Goal: Task Accomplishment & Management: Manage account settings

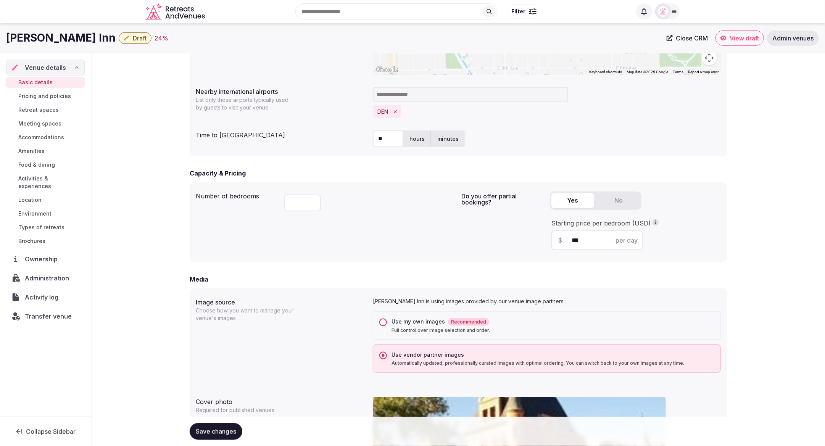
scroll to position [369, 0]
click at [383, 323] on button "Use my own images Recommended Full control over image selection and order." at bounding box center [383, 324] width 8 height 8
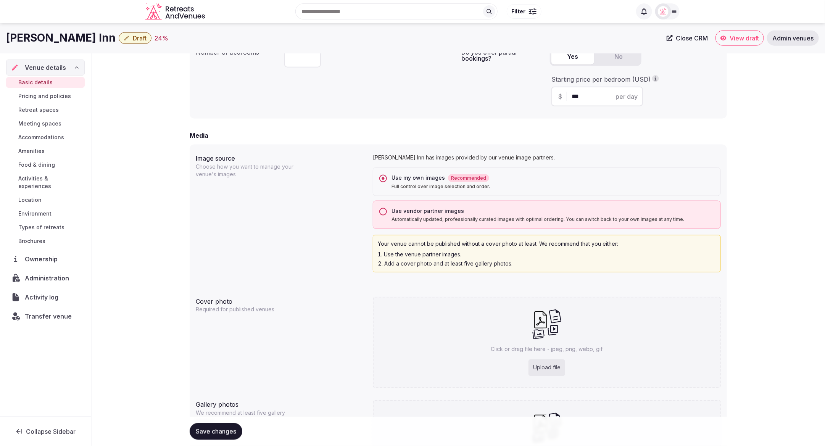
scroll to position [506, 0]
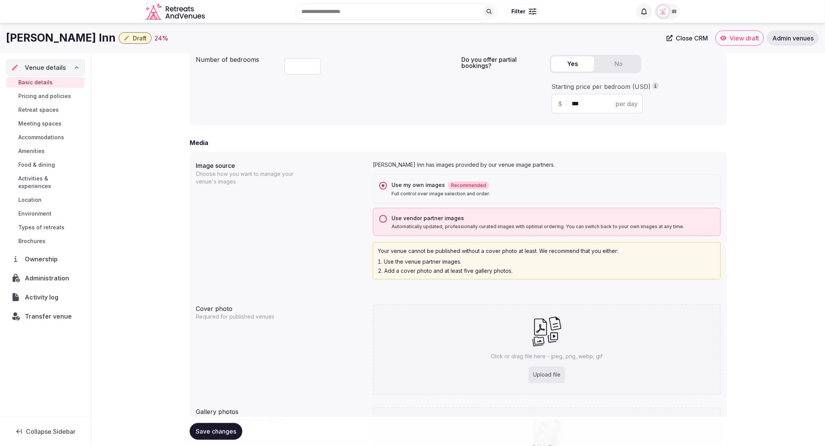
click at [383, 218] on button "Use vendor partner images Automatically updated, professionally curated images …" at bounding box center [383, 219] width 8 height 8
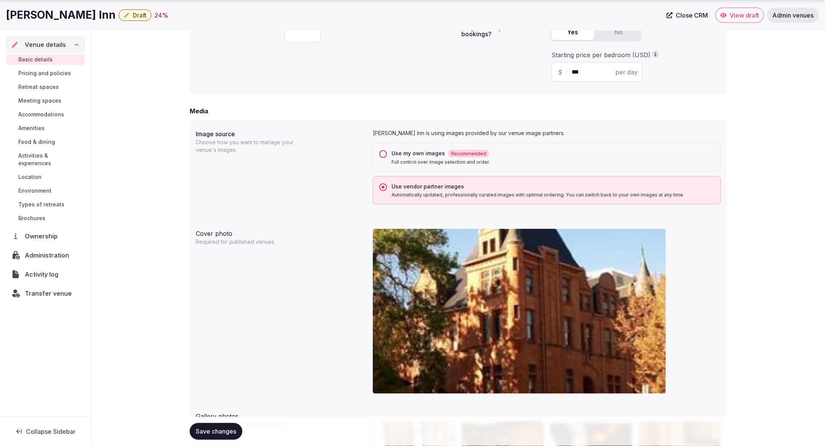
scroll to position [541, 0]
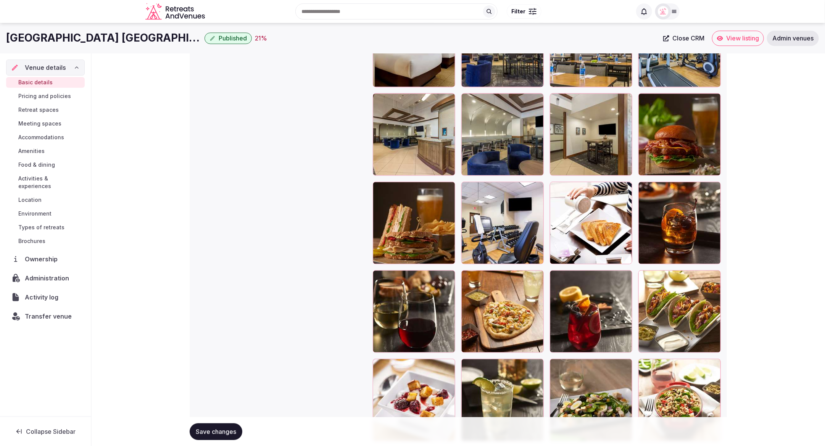
scroll to position [891, 0]
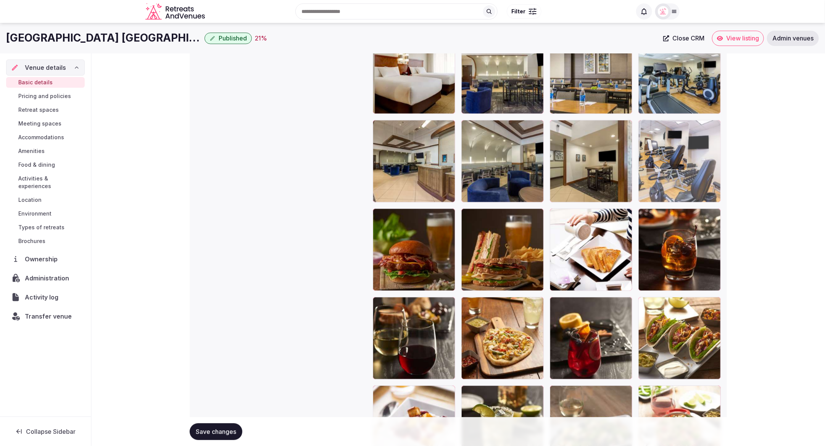
drag, startPoint x: 520, startPoint y: 253, endPoint x: 716, endPoint y: 158, distance: 217.5
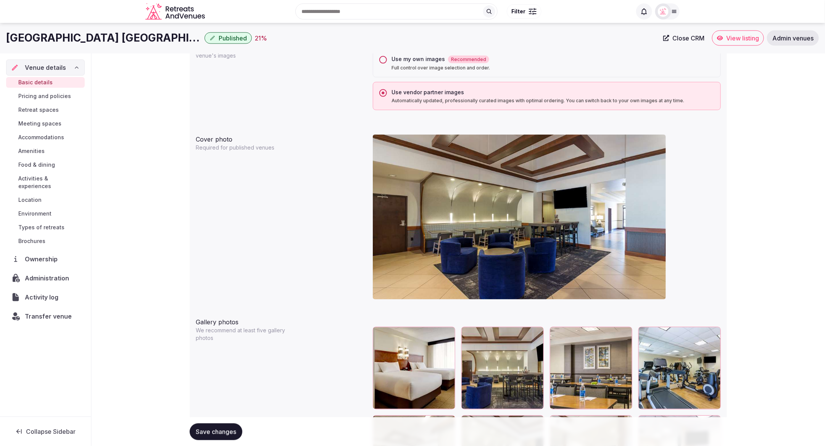
scroll to position [591, 0]
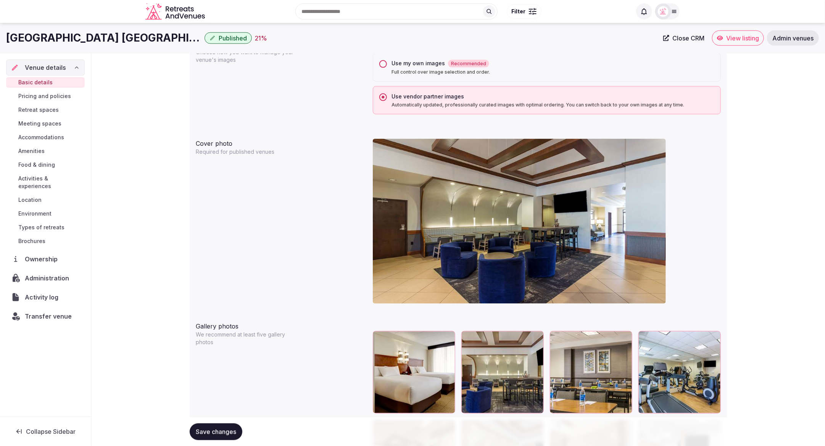
click at [334, 168] on div "Cover photo Required for published venues" at bounding box center [458, 224] width 525 height 177
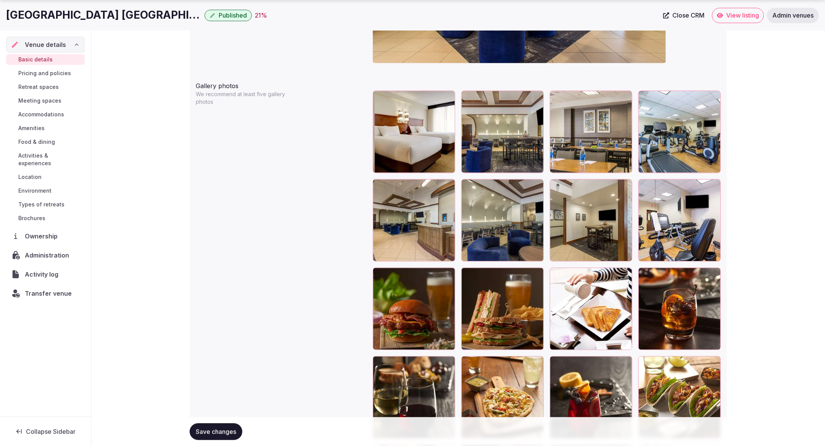
scroll to position [838, 0]
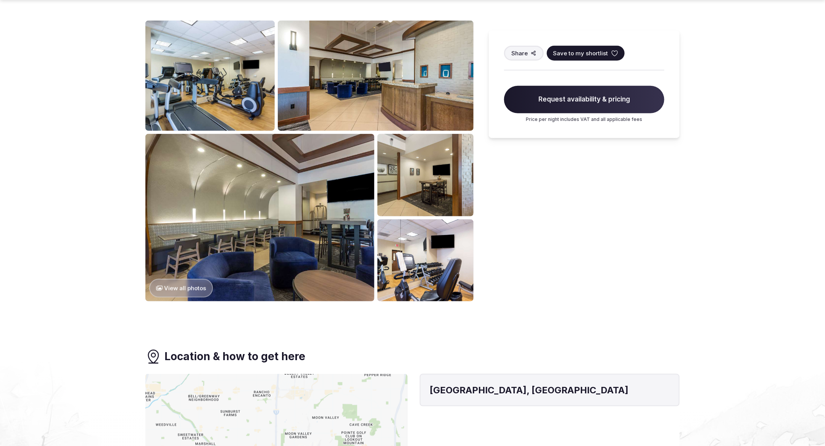
scroll to position [397, 0]
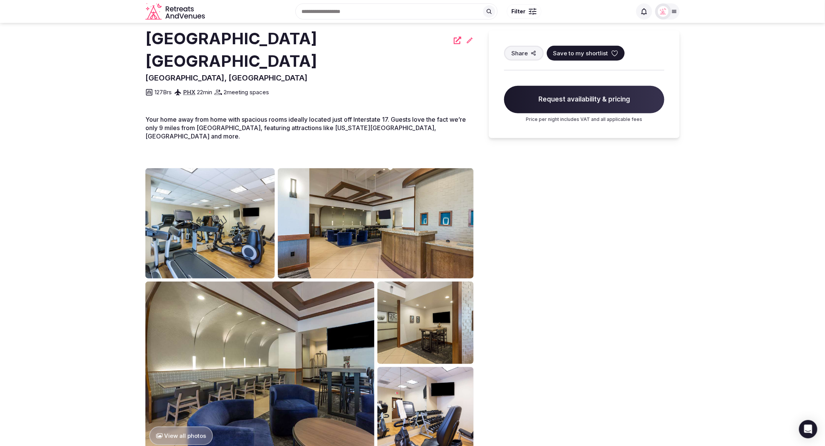
scroll to position [193, 0]
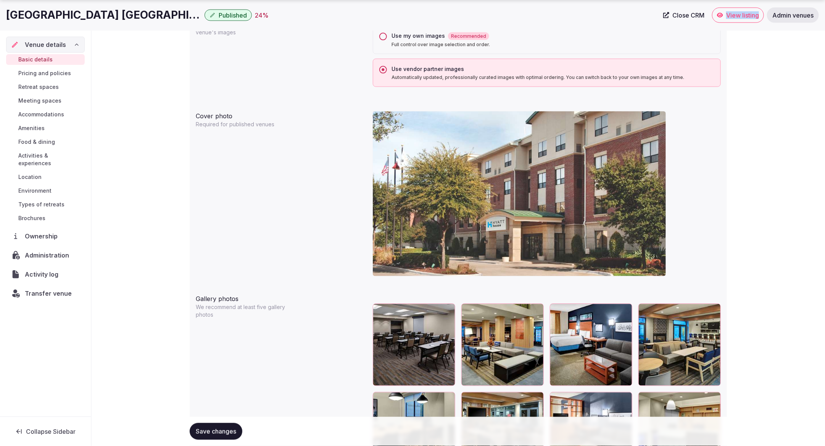
scroll to position [654, 0]
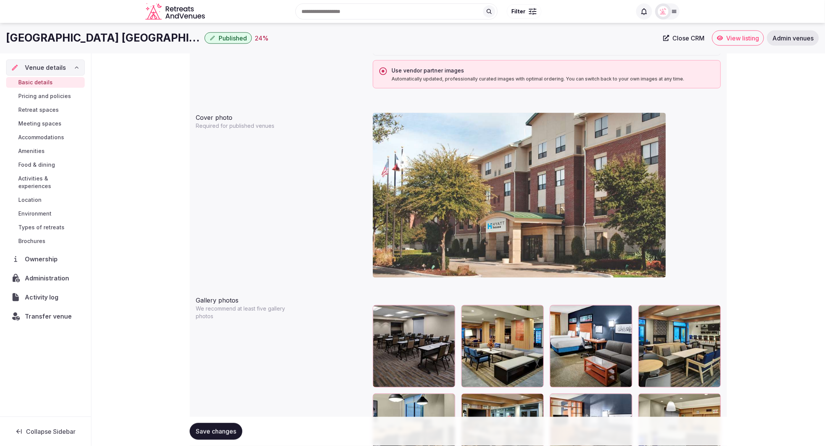
click at [771, 116] on div "**********" at bounding box center [458, 10] width 733 height 1222
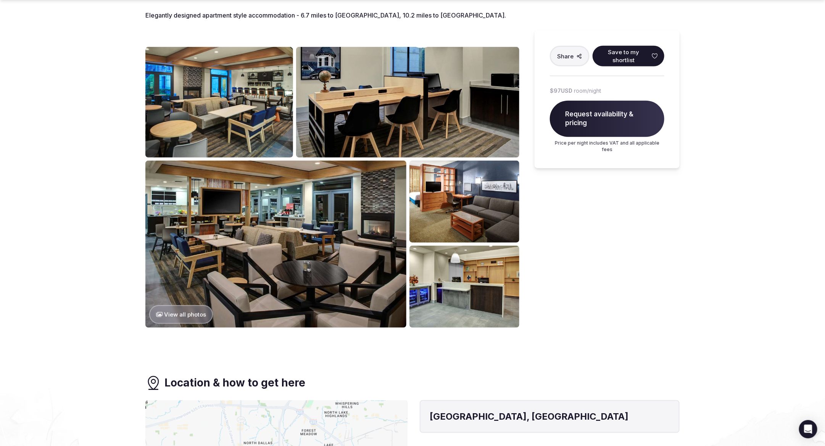
scroll to position [308, 0]
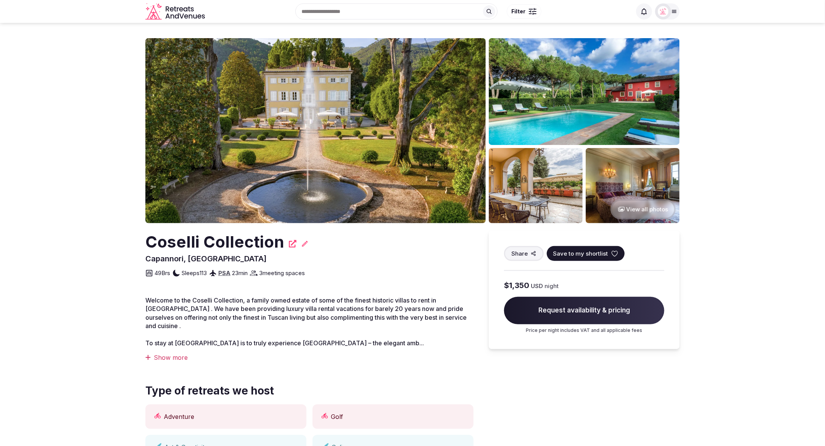
click at [394, 254] on div "Coselli Collection Capannori, Italy Share Save to my shortlist 49 Brs Sleeps 11…" at bounding box center [309, 254] width 328 height 47
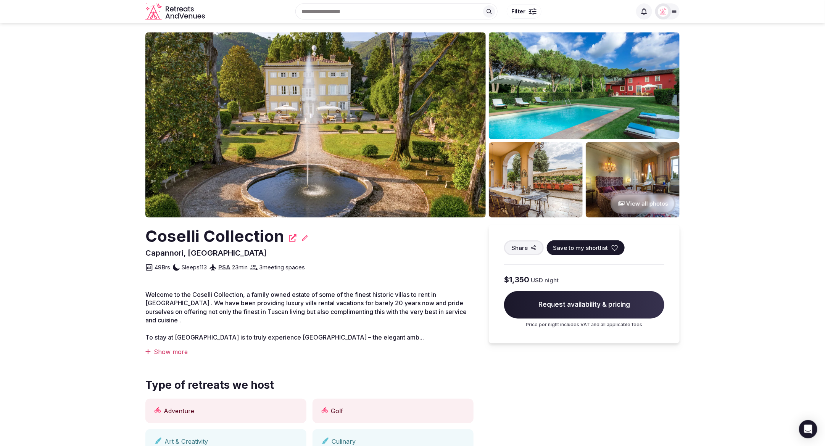
scroll to position [0, 0]
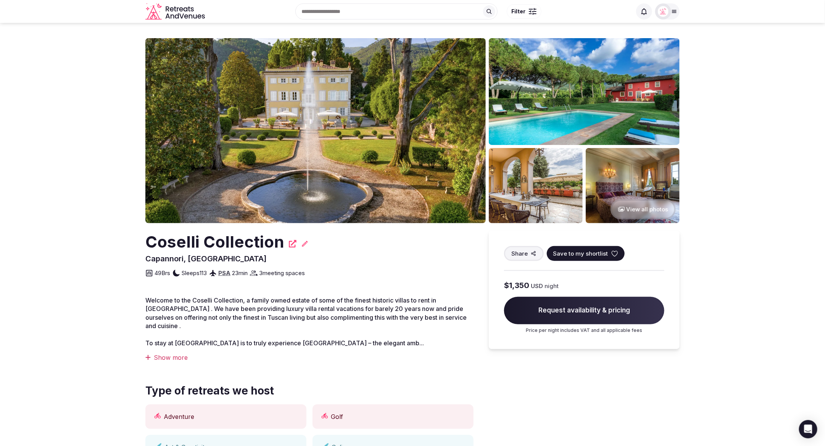
click at [403, 252] on div "Coselli Collection" at bounding box center [309, 242] width 328 height 23
click at [344, 262] on div "Coselli Collection Capannori, Italy Share Save to my shortlist 49 Brs Sleeps 11…" at bounding box center [309, 254] width 328 height 47
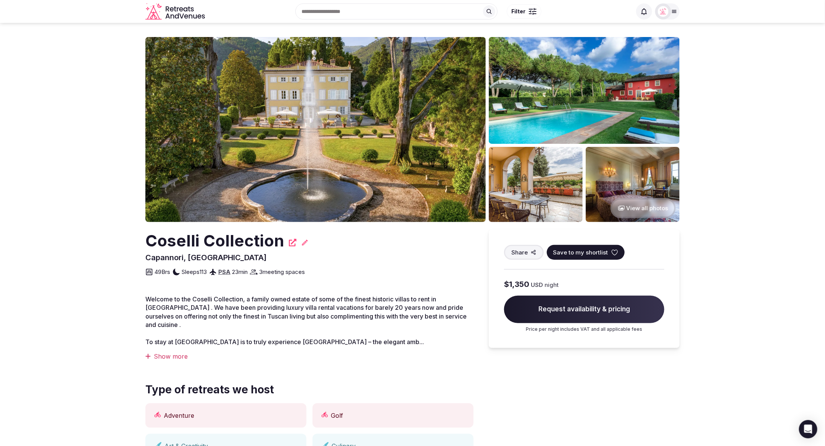
scroll to position [2, 0]
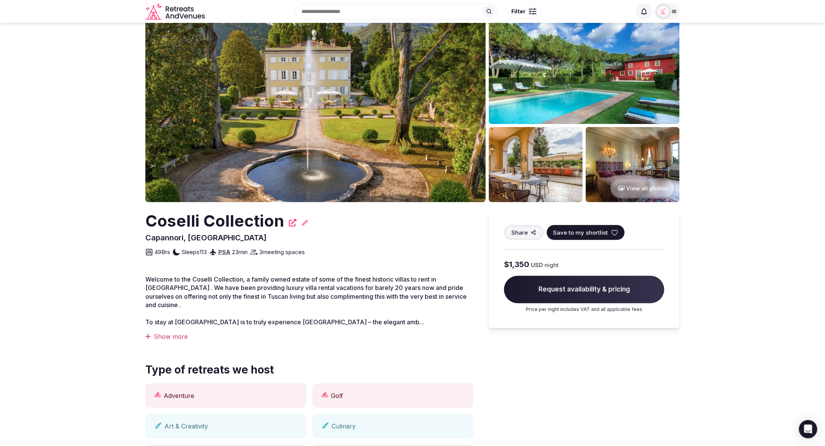
scroll to position [0, 0]
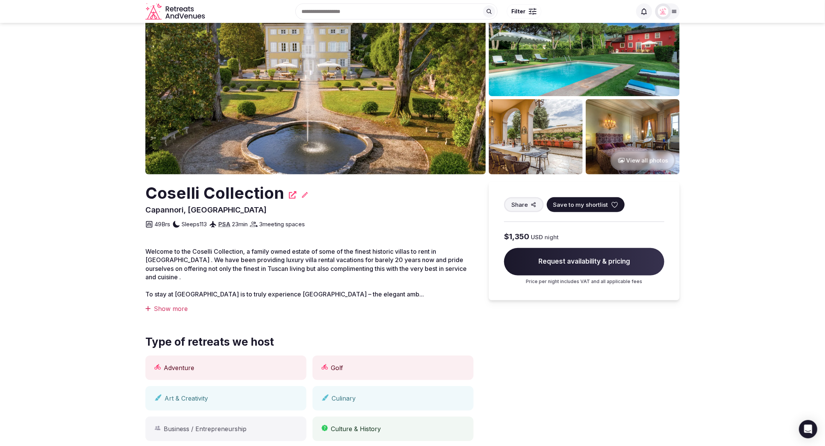
scroll to position [47, 0]
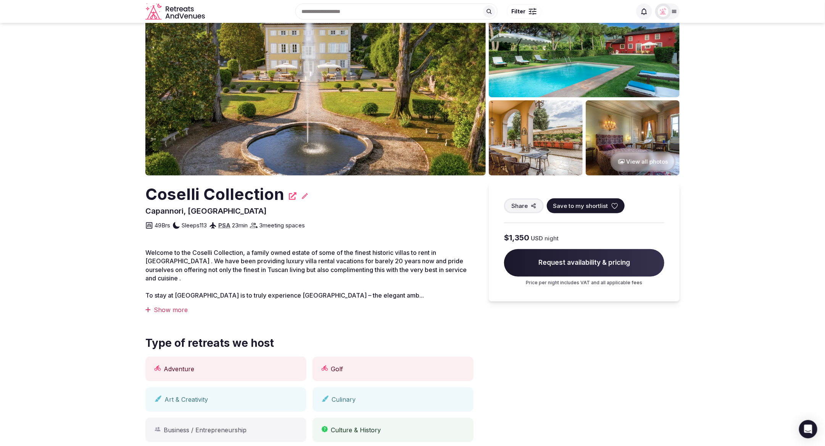
click at [645, 159] on button "View all photos" at bounding box center [642, 161] width 65 height 20
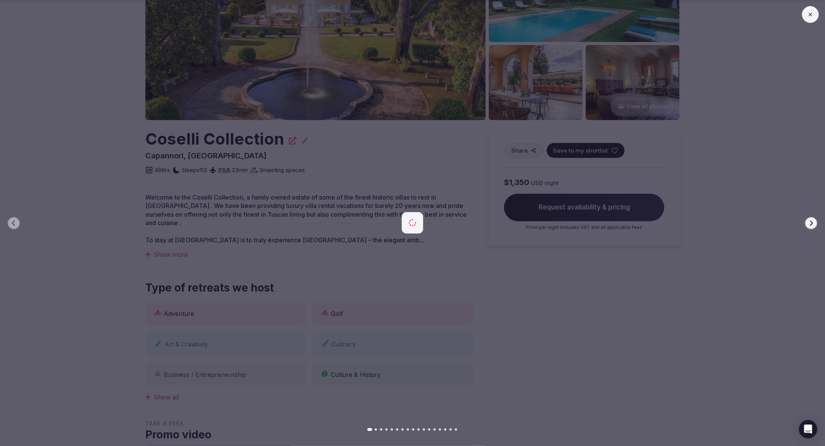
scroll to position [108, 0]
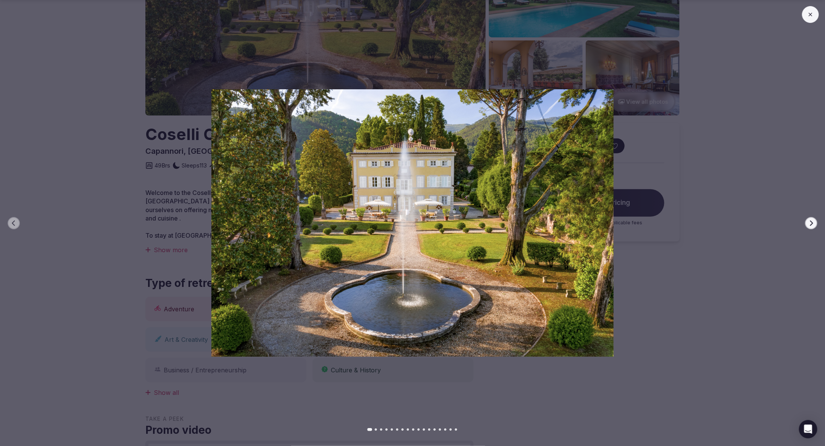
click at [675, 238] on img at bounding box center [412, 222] width 577 height 267
click at [809, 15] on icon at bounding box center [810, 14] width 6 height 6
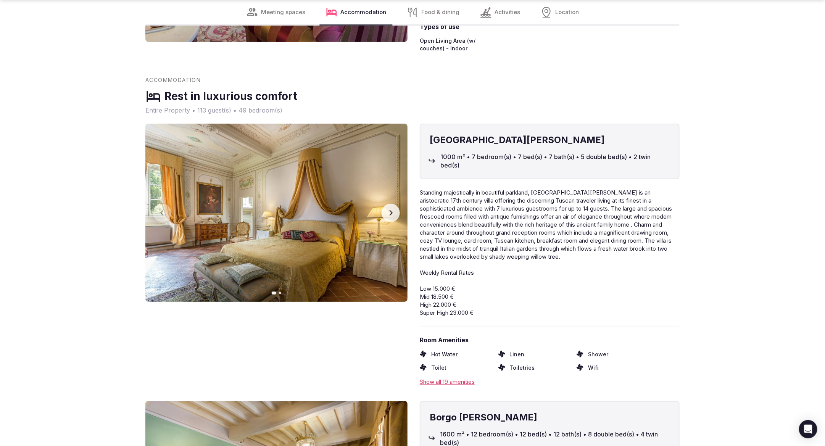
scroll to position [1702, 0]
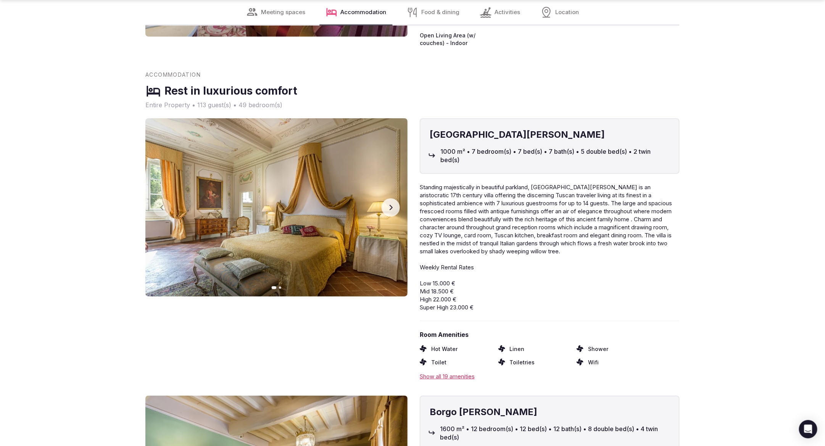
click at [610, 242] on p "Standing majestically in beautiful parkland, Villa Lenka is an aristocratic 17t…" at bounding box center [550, 247] width 260 height 128
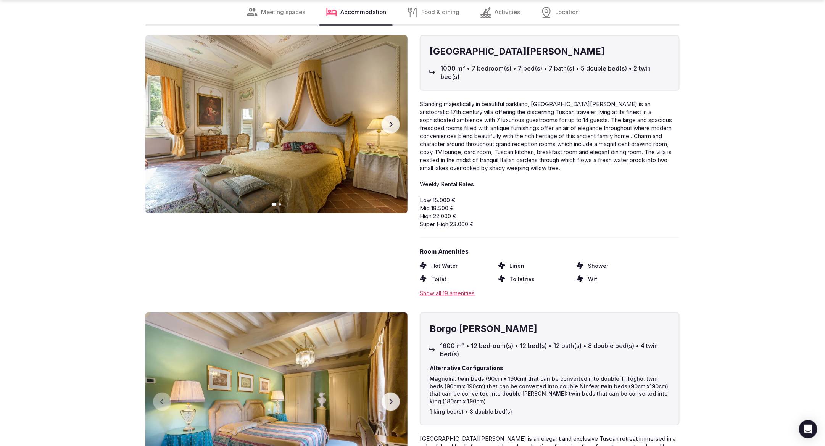
scroll to position [1787, 0]
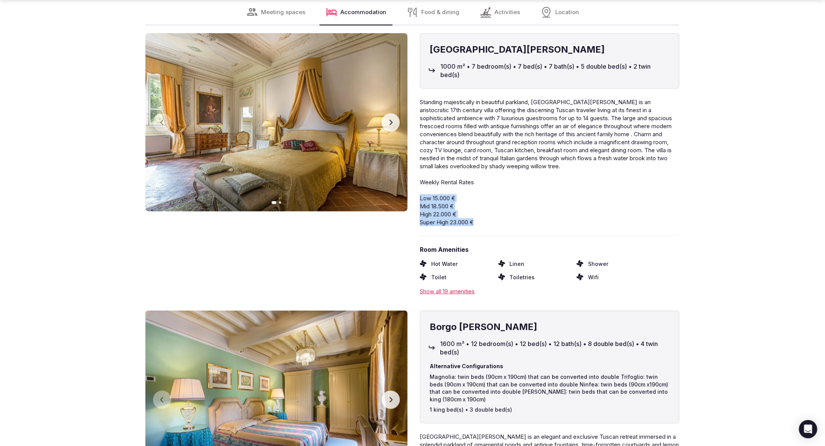
drag, startPoint x: 487, startPoint y: 204, endPoint x: 419, endPoint y: 177, distance: 73.8
click at [419, 177] on div "Villa Lenka 1000 m² • 7 bedroom(s) • 7 bed(s) • 7 bath(s) • 5 double bed(s) • 2…" at bounding box center [412, 164] width 534 height 262
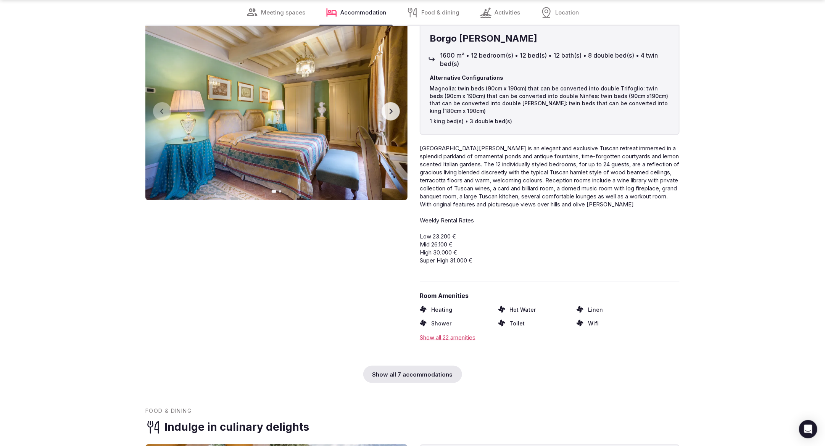
scroll to position [2076, 0]
click at [422, 365] on div "Show all 7 accommodations" at bounding box center [412, 373] width 99 height 17
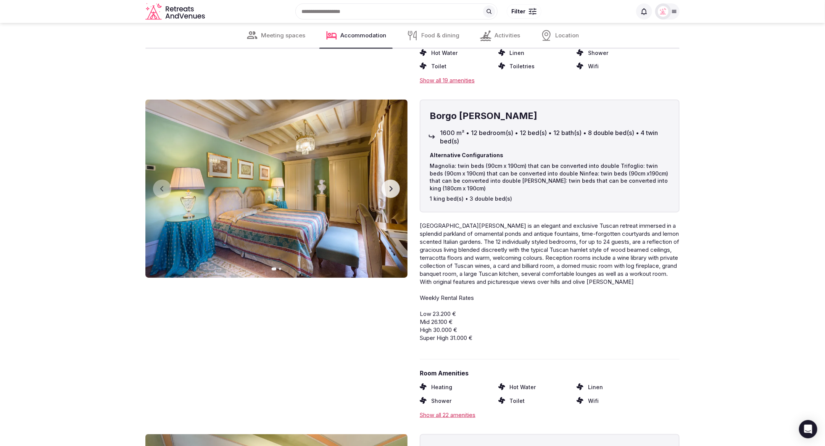
scroll to position [1971, 0]
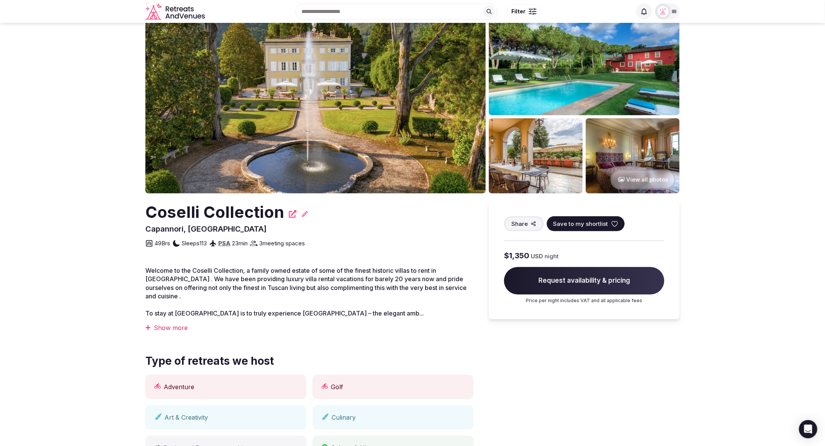
scroll to position [0, 0]
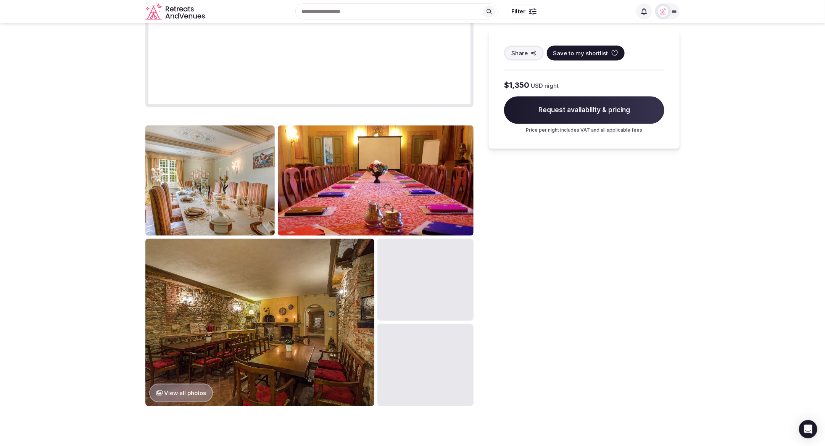
scroll to position [630, 0]
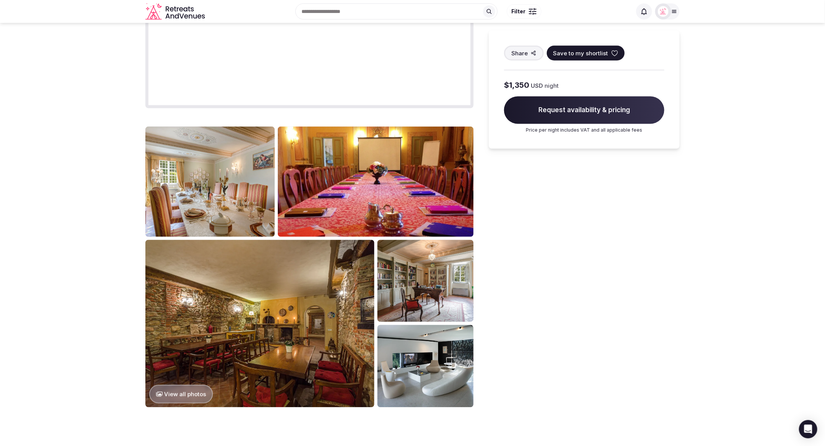
click at [655, 273] on div "Share Save to my shortlist $1,350 USD night Request availability & pricing Pric…" at bounding box center [584, 3] width 191 height 807
click at [522, 256] on div "Share Save to my shortlist $1,350 USD night Request availability & pricing Pric…" at bounding box center [584, 3] width 191 height 807
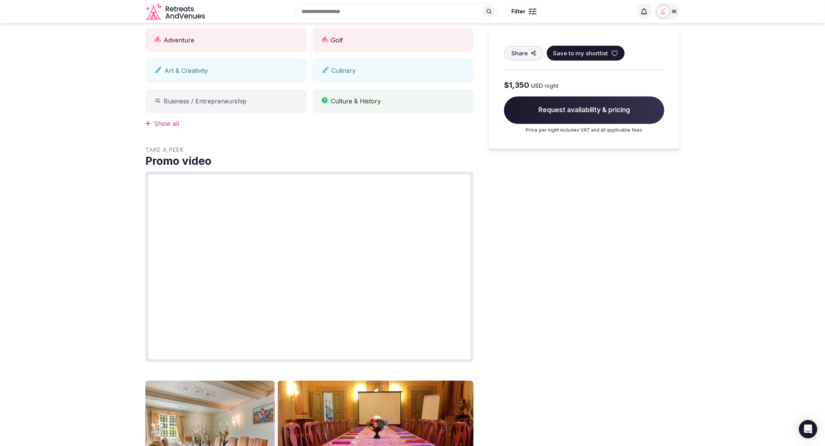
scroll to position [365, 0]
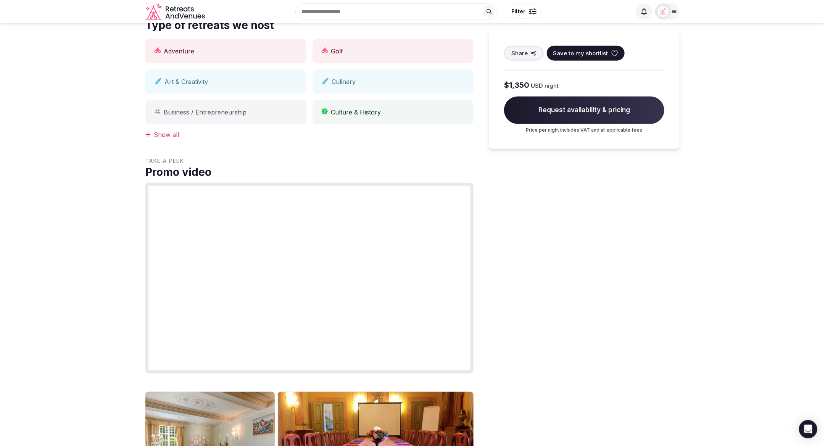
click at [753, 49] on section "View all photos Coselli Collection Capannori, Italy Share Save to my shortlist …" at bounding box center [412, 187] width 825 height 1058
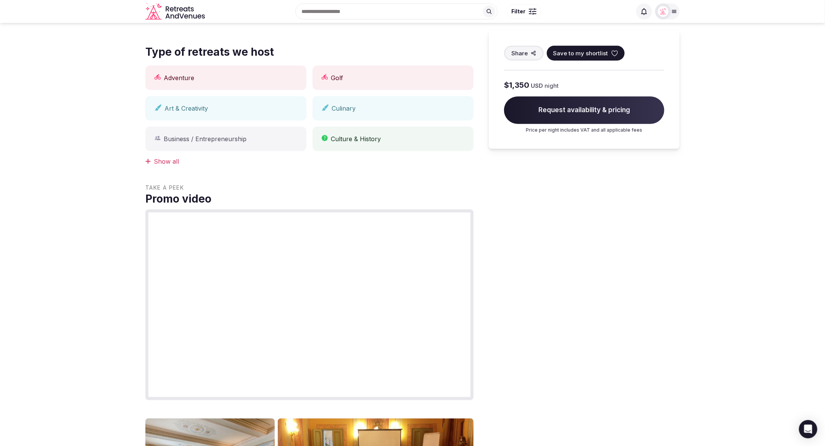
scroll to position [306, 0]
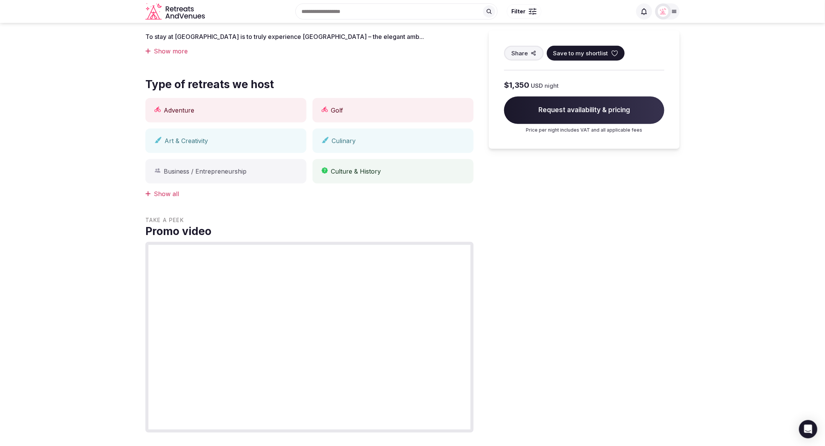
click at [63, 136] on section "View all photos Coselli Collection Capannori, Italy Share Save to my shortlist …" at bounding box center [412, 246] width 825 height 1058
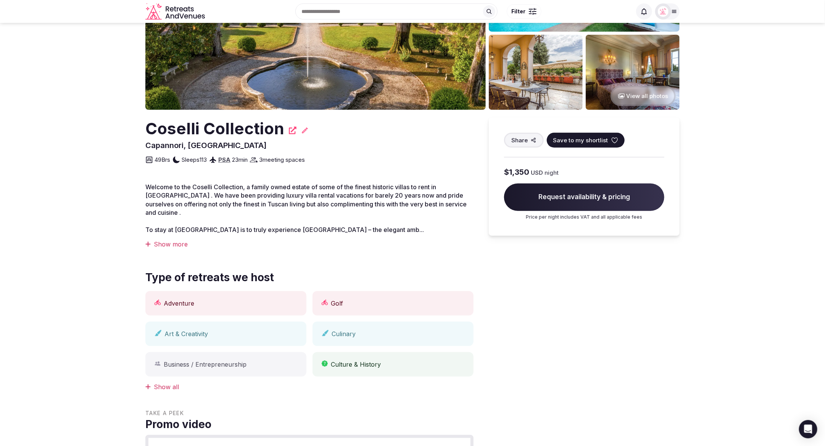
scroll to position [62, 0]
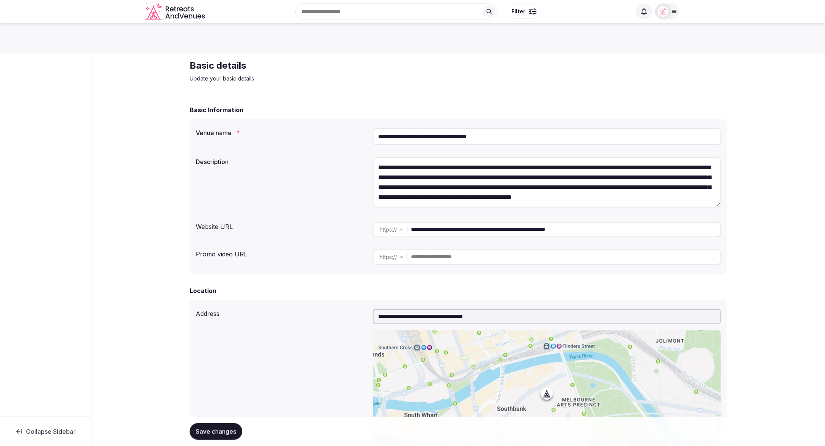
click at [388, 105] on div "Basic Information" at bounding box center [458, 109] width 537 height 9
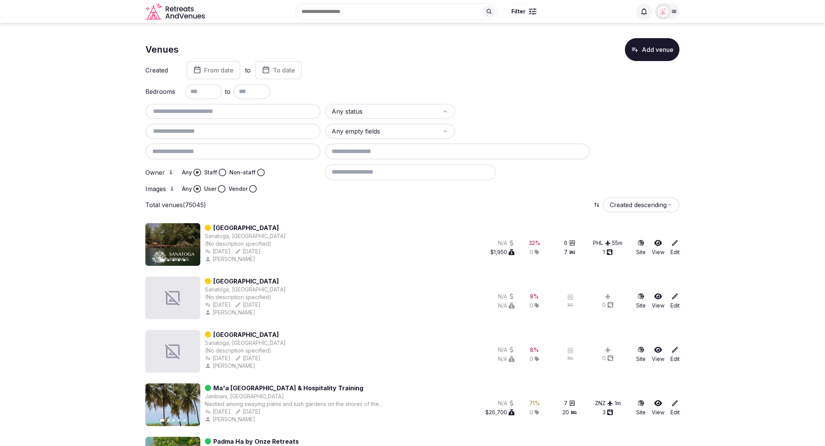
click at [384, 128] on html "Search Popular Destinations [GEOGRAPHIC_DATA], [GEOGRAPHIC_DATA] [GEOGRAPHIC_DA…" at bounding box center [412, 223] width 825 height 446
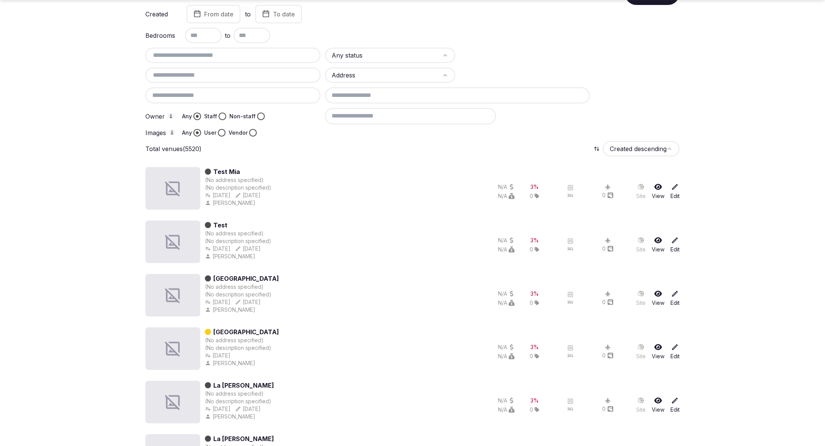
scroll to position [61, 0]
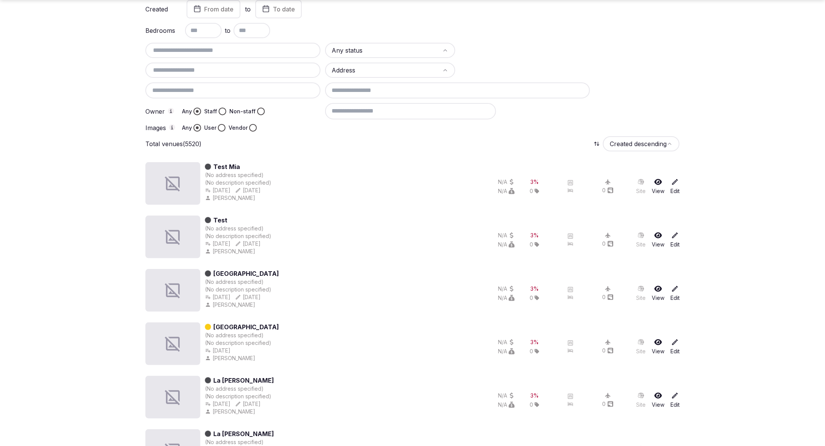
drag, startPoint x: 653, startPoint y: 41, endPoint x: 645, endPoint y: 40, distance: 8.0
click at [653, 41] on div "Created From date to To date Bedrooms to Any status Address Owner Any Staff Non…" at bounding box center [412, 66] width 534 height 132
click at [652, 68] on div "Any status Address Owner Any Staff Non-staff Images Any User Vendor" at bounding box center [412, 87] width 534 height 89
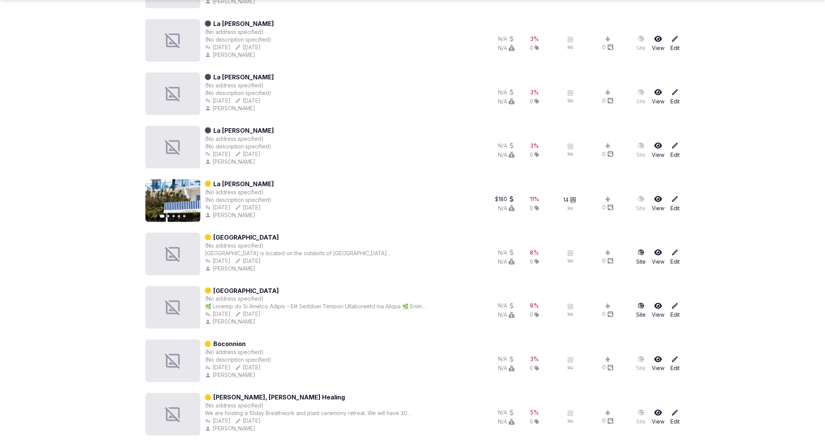
scroll to position [526, 0]
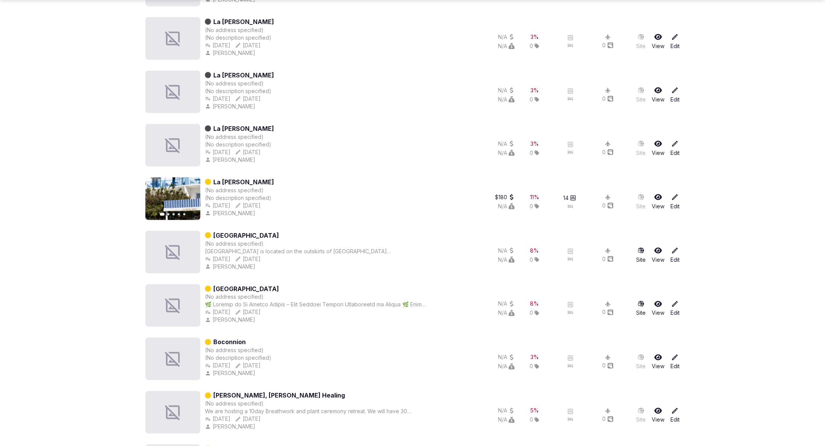
click at [673, 196] on icon at bounding box center [675, 197] width 8 height 8
click at [672, 195] on icon at bounding box center [675, 197] width 8 height 8
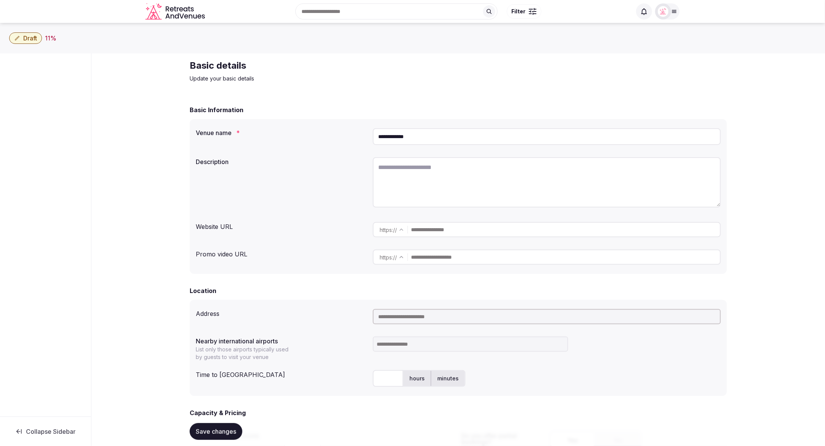
click at [252, 167] on div "Description" at bounding box center [458, 183] width 525 height 59
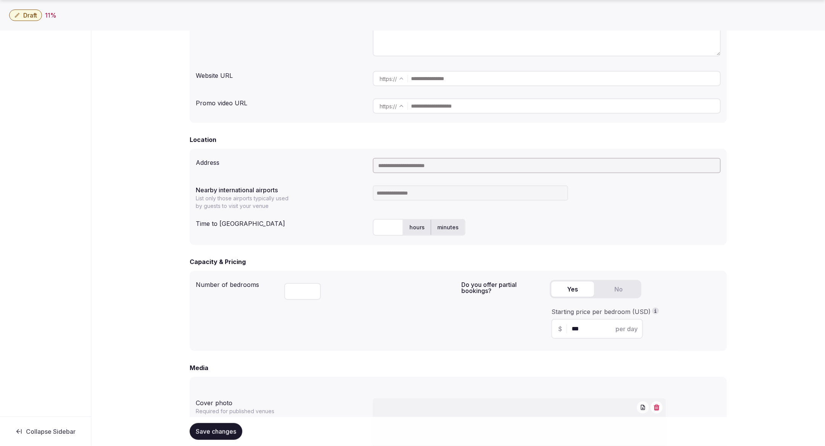
scroll to position [191, 0]
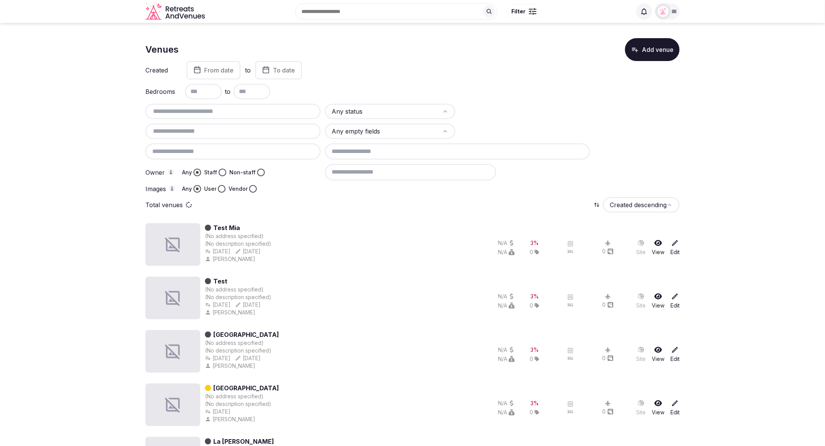
click at [512, 125] on div at bounding box center [525, 131] width 130 height 15
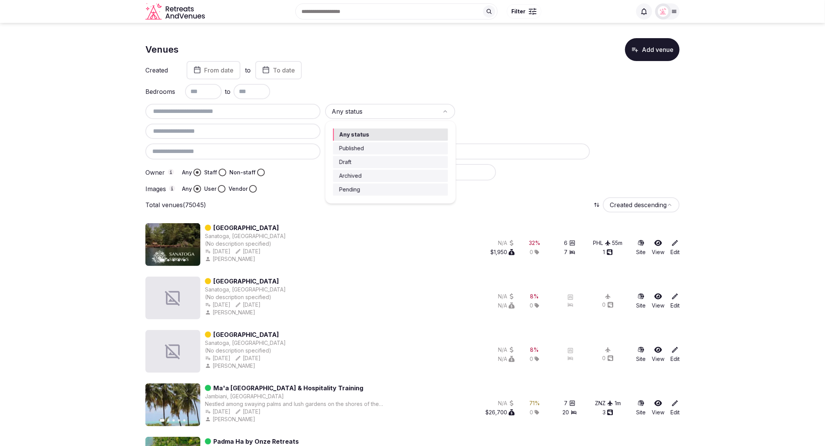
click at [400, 114] on html "Search Popular Destinations Toscana, Italy Riviera Maya, Mexico Indonesia, Bali…" at bounding box center [412, 223] width 825 height 446
click at [507, 121] on html "Search Popular Destinations Toscana, Italy Riviera Maya, Mexico Indonesia, Bali…" at bounding box center [412, 223] width 825 height 446
click at [386, 110] on html "Search Popular Destinations Toscana, Italy Riviera Maya, Mexico Indonesia, Bali…" at bounding box center [412, 223] width 825 height 446
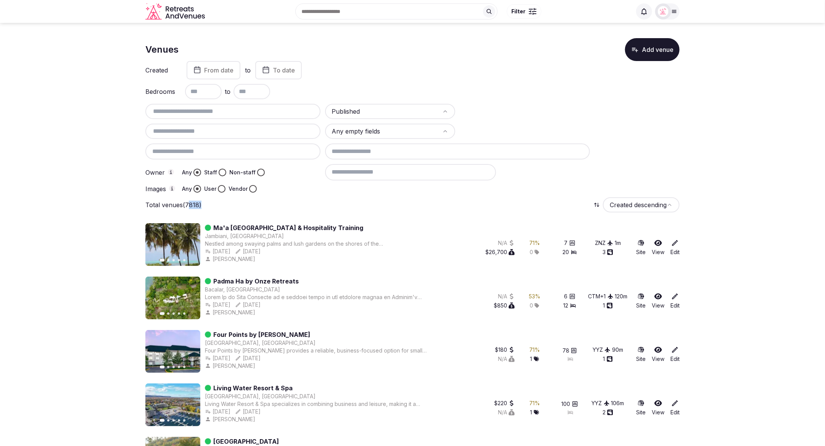
drag, startPoint x: 240, startPoint y: 203, endPoint x: 367, endPoint y: 180, distance: 128.9
click at [217, 203] on div "Total venues (7818) Created descending" at bounding box center [412, 204] width 534 height 15
click at [376, 109] on html "Search Popular Destinations Toscana, Italy Riviera Maya, Mexico Indonesia, Bali…" at bounding box center [412, 223] width 825 height 446
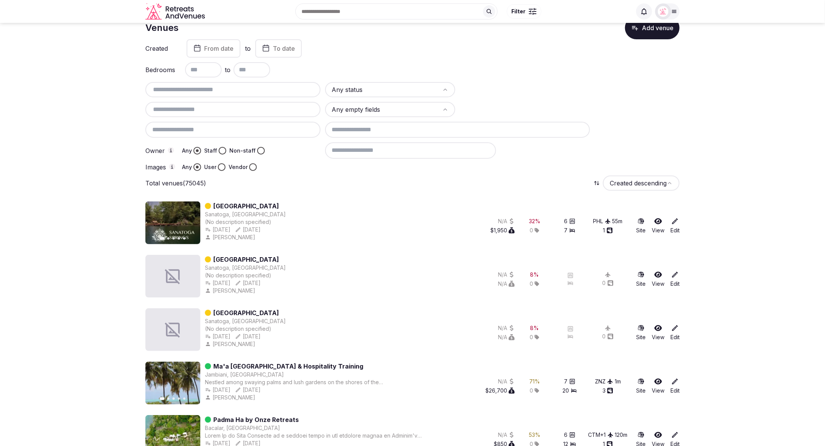
scroll to position [22, 0]
drag, startPoint x: 235, startPoint y: 182, endPoint x: 231, endPoint y: 180, distance: 4.4
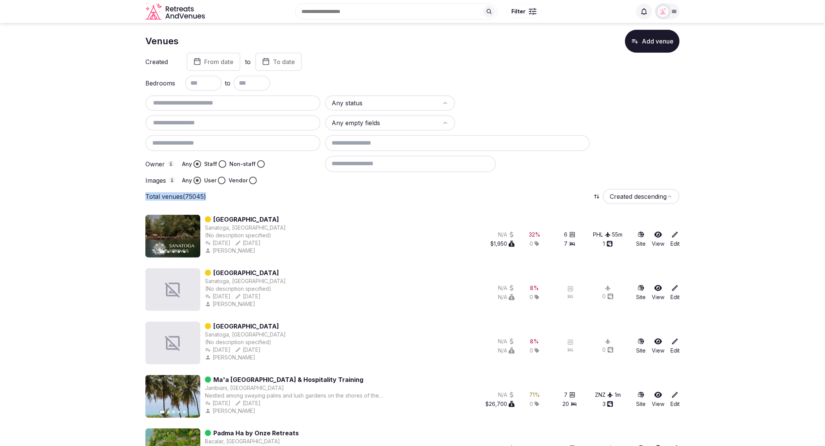
scroll to position [0, 0]
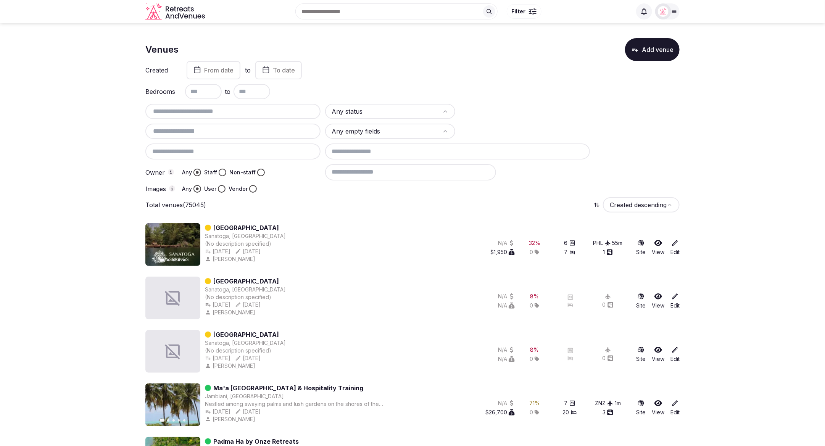
click at [553, 109] on div at bounding box center [525, 111] width 130 height 15
click at [413, 115] on html "Search Popular Destinations Toscana, Italy Riviera Maya, Mexico Indonesia, Bali…" at bounding box center [412, 223] width 825 height 446
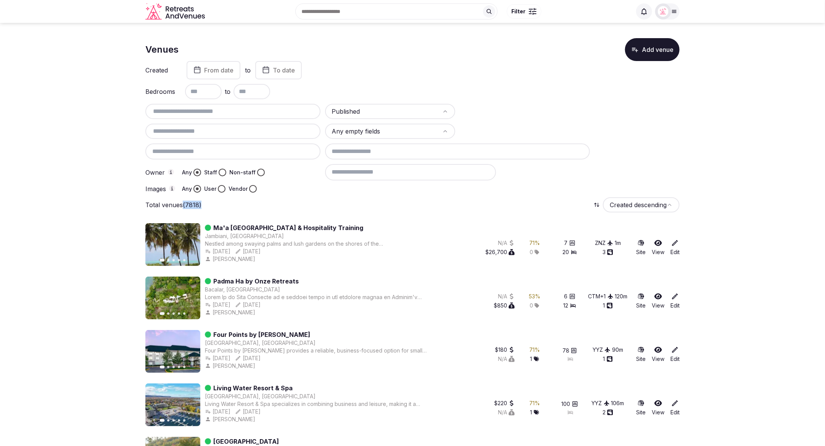
drag, startPoint x: 238, startPoint y: 198, endPoint x: 181, endPoint y: 202, distance: 57.4
click at [181, 202] on div "Total venues (7818) Created descending" at bounding box center [412, 204] width 534 height 15
click at [512, 122] on div "Published Any empty fields Owner Any Staff Non-staff Images Any User Vendor" at bounding box center [412, 148] width 534 height 89
click at [370, 110] on html "Search Popular Destinations Toscana, Italy Riviera Maya, Mexico Indonesia, Bali…" at bounding box center [412, 223] width 825 height 446
click at [528, 126] on html "Search Popular Destinations Toscana, Italy Riviera Maya, Mexico Indonesia, Bali…" at bounding box center [412, 223] width 825 height 446
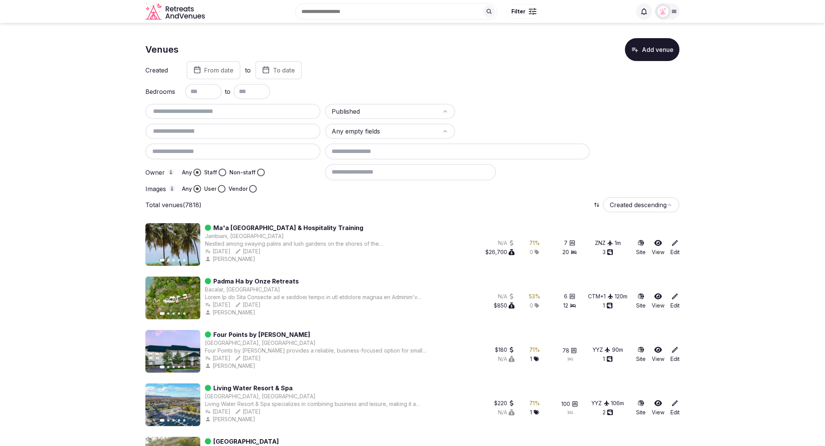
drag, startPoint x: 545, startPoint y: 91, endPoint x: 540, endPoint y: 92, distance: 5.8
click at [545, 91] on div "Bedrooms to" at bounding box center [412, 91] width 534 height 15
click at [465, 114] on div at bounding box center [525, 111] width 130 height 15
drag, startPoint x: 417, startPoint y: 71, endPoint x: 337, endPoint y: 39, distance: 86.2
click at [417, 71] on div "Created From date to To date" at bounding box center [412, 70] width 534 height 18
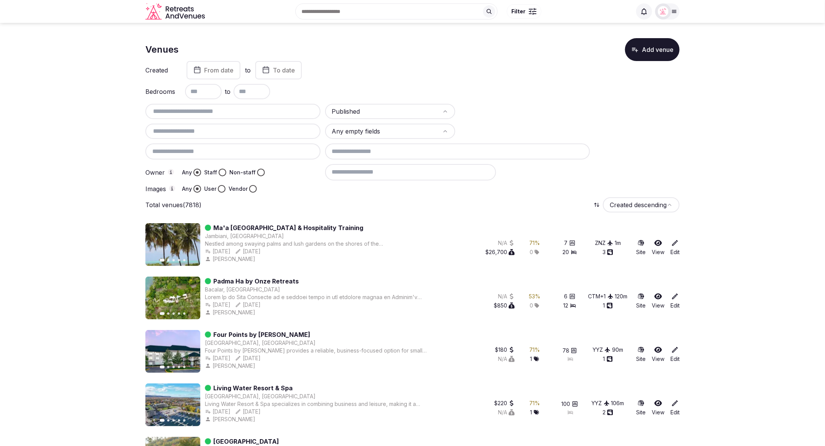
drag, startPoint x: 729, startPoint y: 106, endPoint x: 722, endPoint y: 109, distance: 7.2
